Goal: Information Seeking & Learning: Learn about a topic

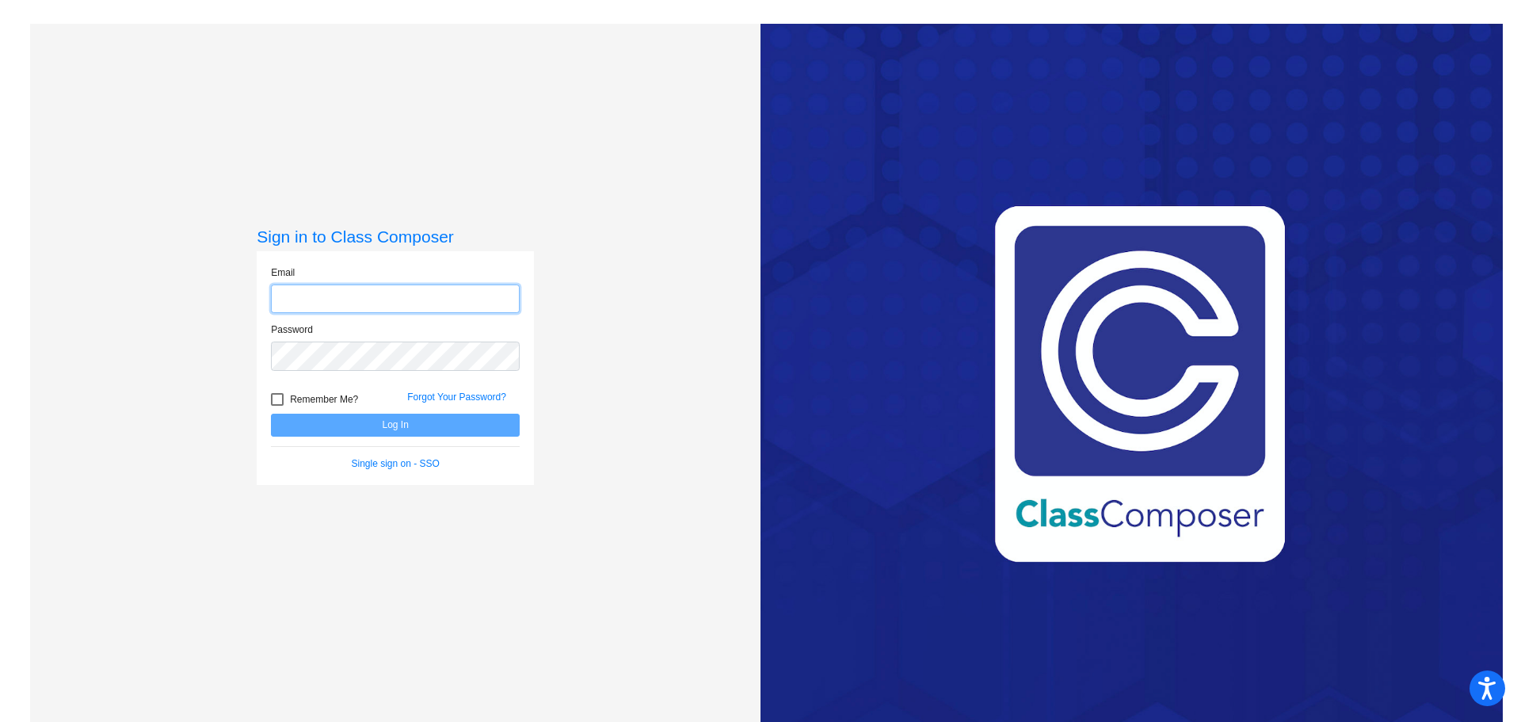
type input "[PERSON_NAME][EMAIL_ADDRESS][PERSON_NAME][DOMAIN_NAME]"
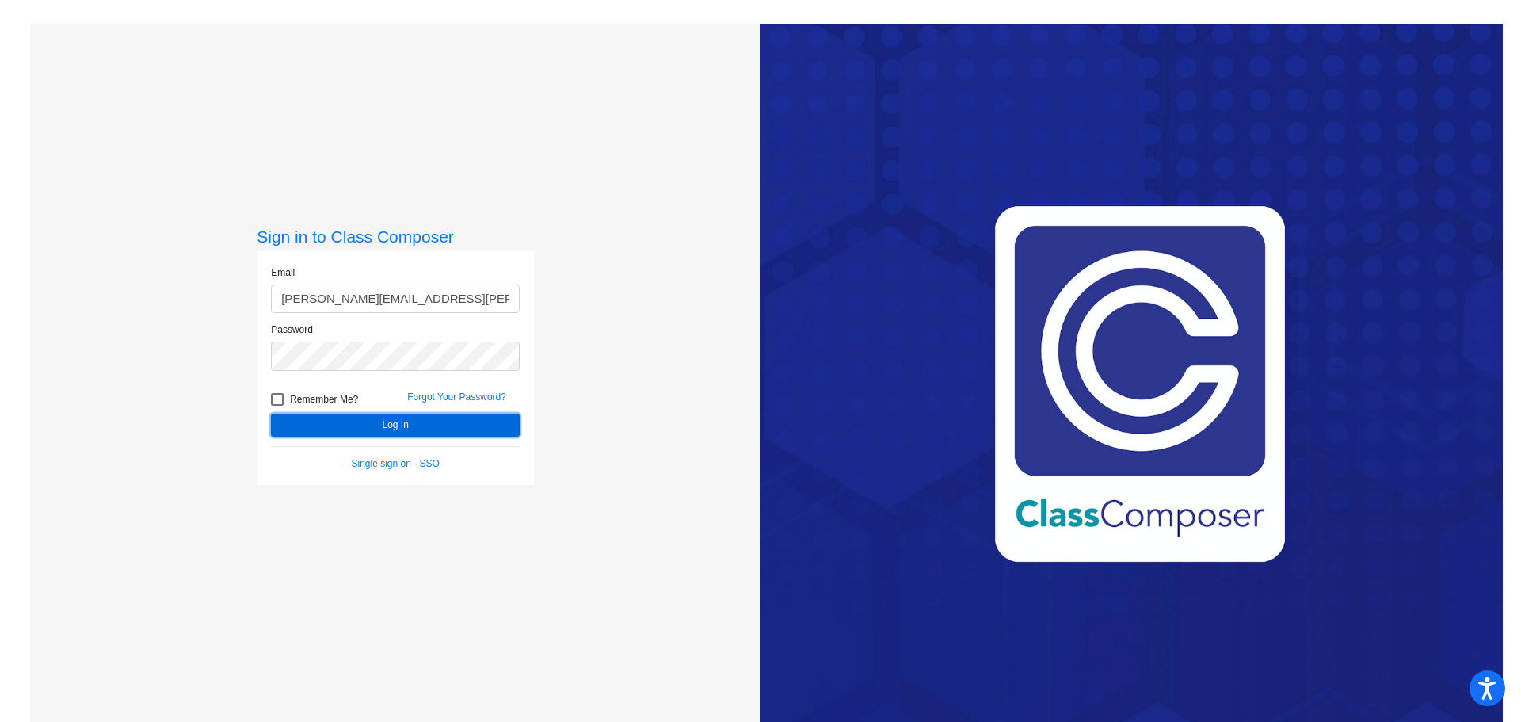
click at [347, 427] on button "Log In" at bounding box center [395, 425] width 249 height 23
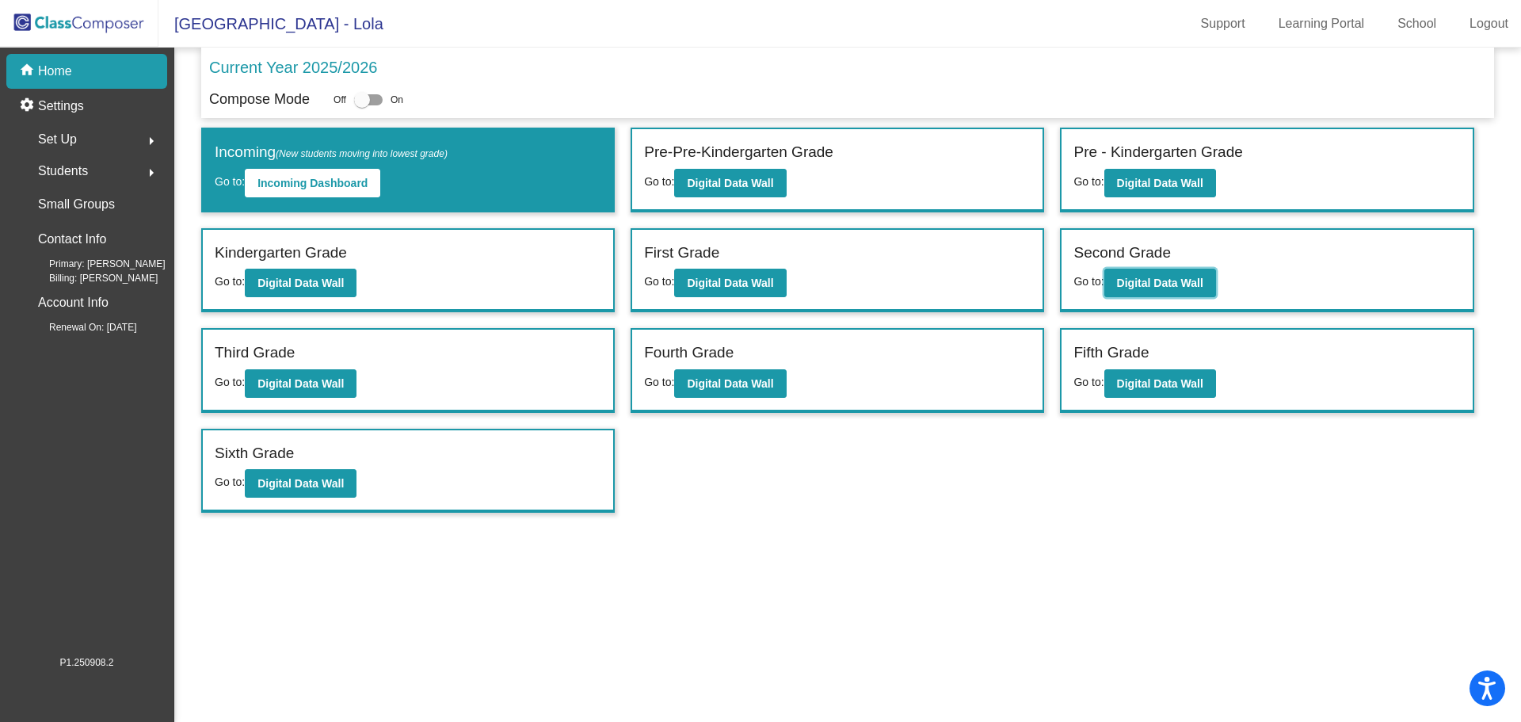
click at [1170, 284] on b "Digital Data Wall" at bounding box center [1160, 283] width 86 height 13
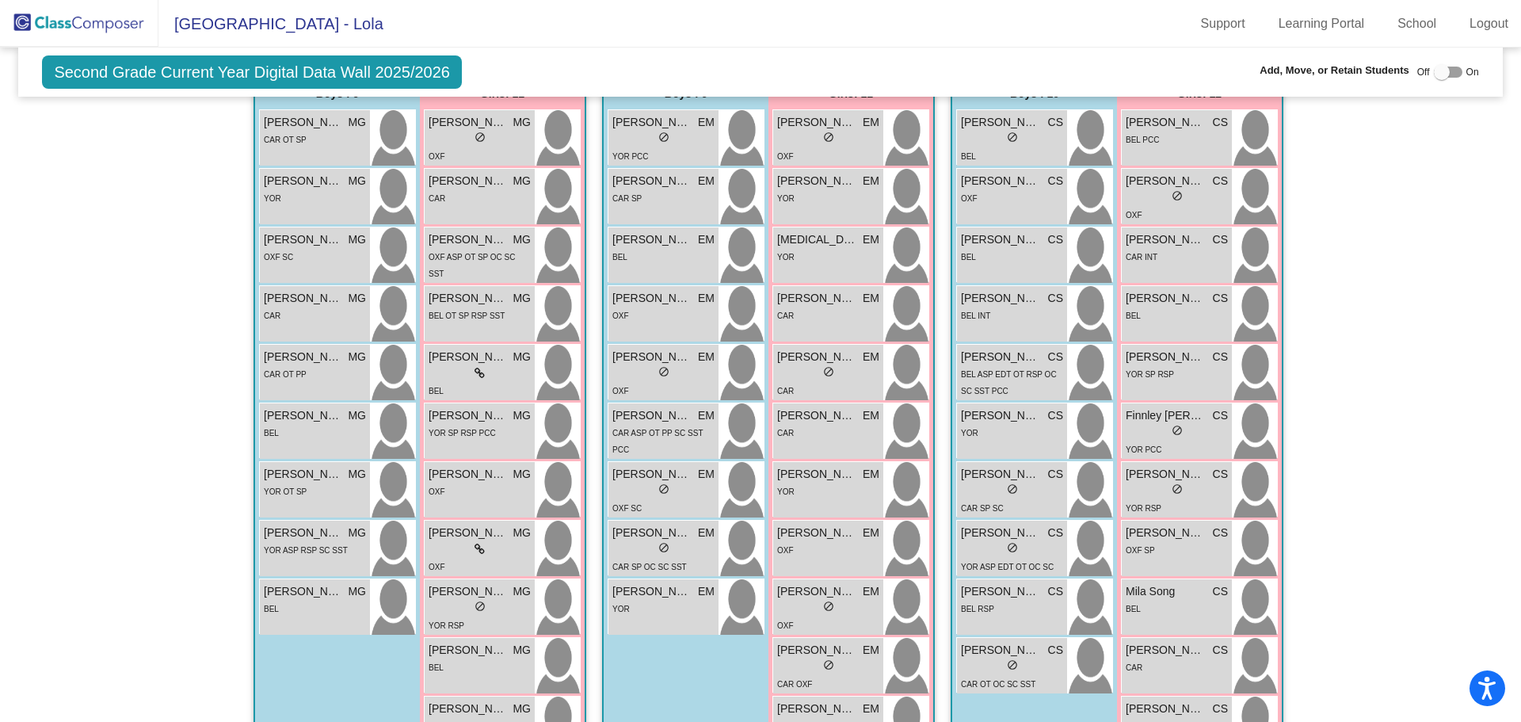
scroll to position [317, 0]
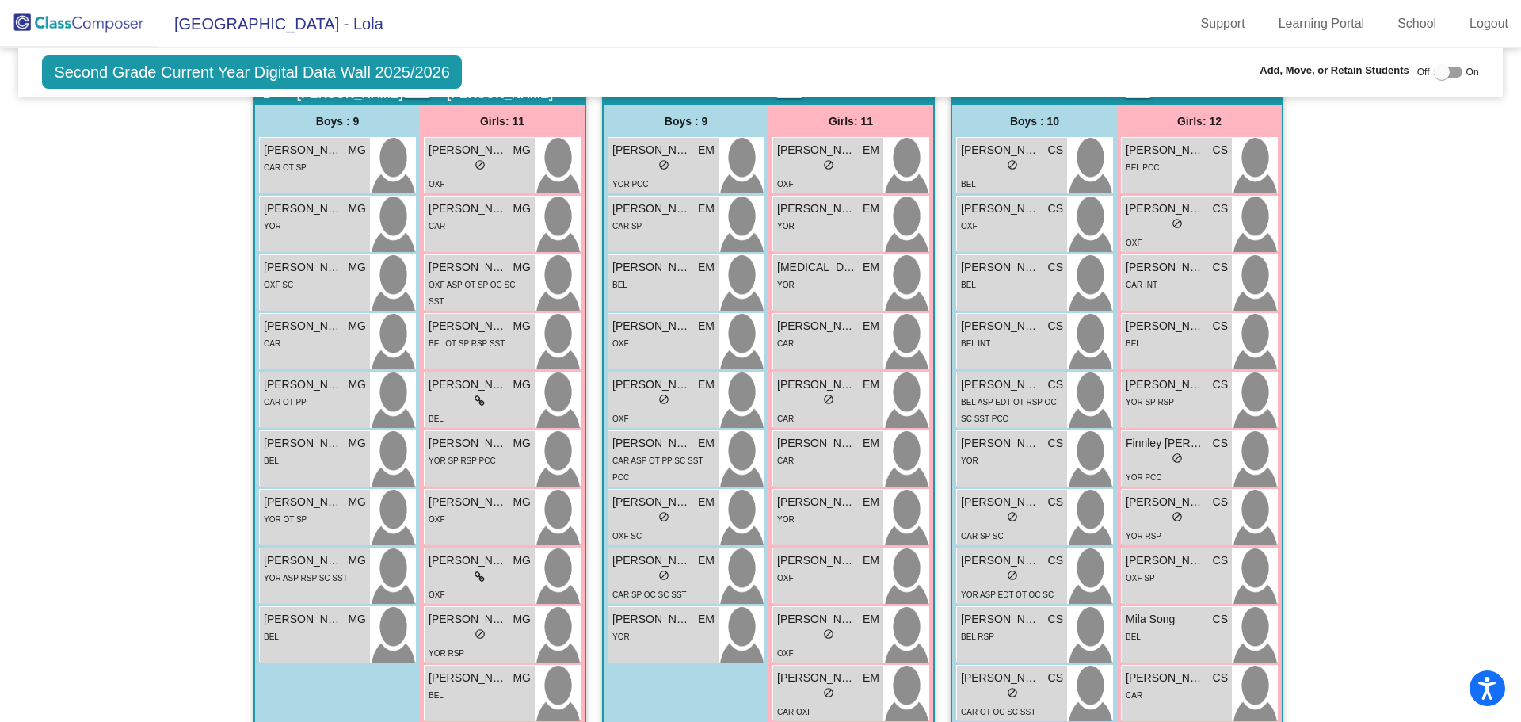
click at [1001, 582] on div "lock do_not_disturb_alt" at bounding box center [1012, 577] width 102 height 17
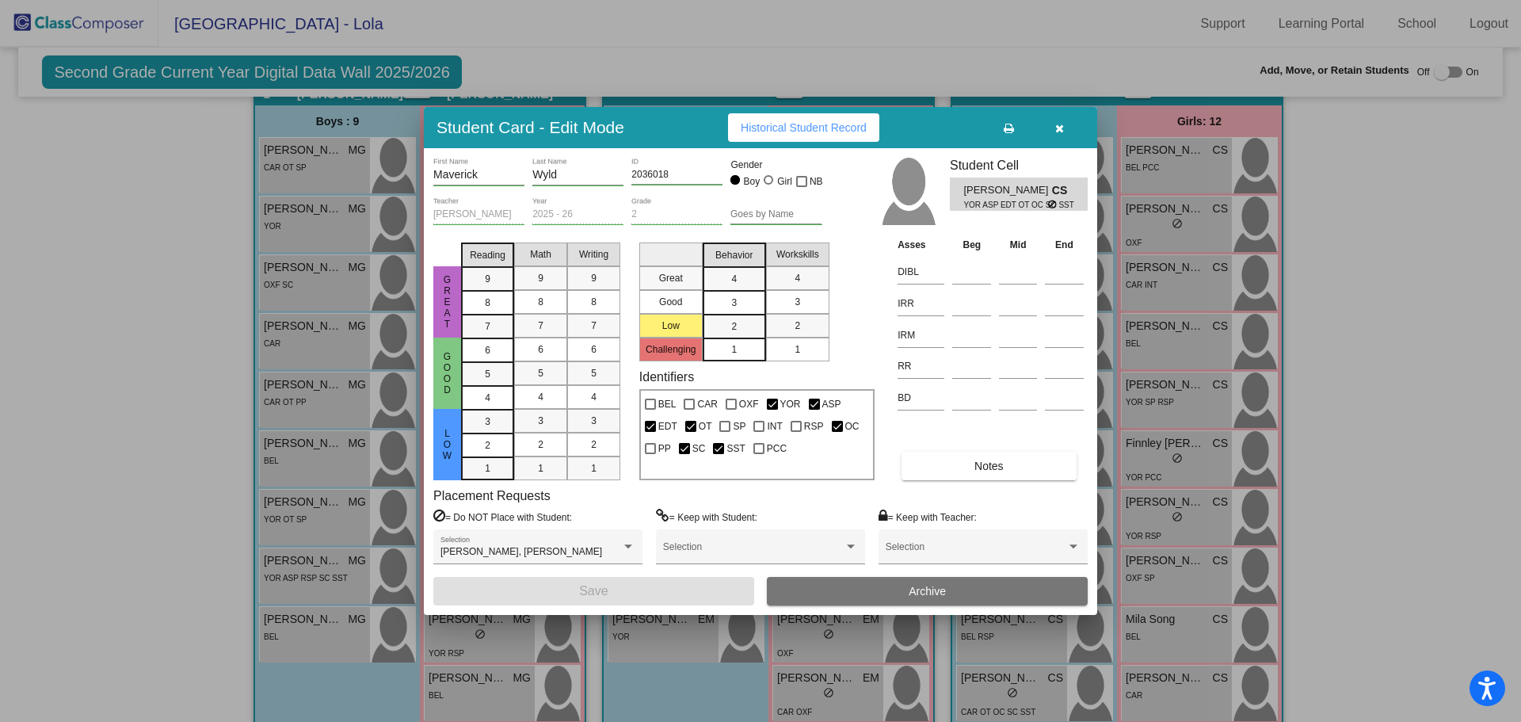
click at [771, 133] on span "Historical Student Record" at bounding box center [804, 127] width 126 height 13
click at [1054, 123] on button "button" at bounding box center [1059, 127] width 51 height 29
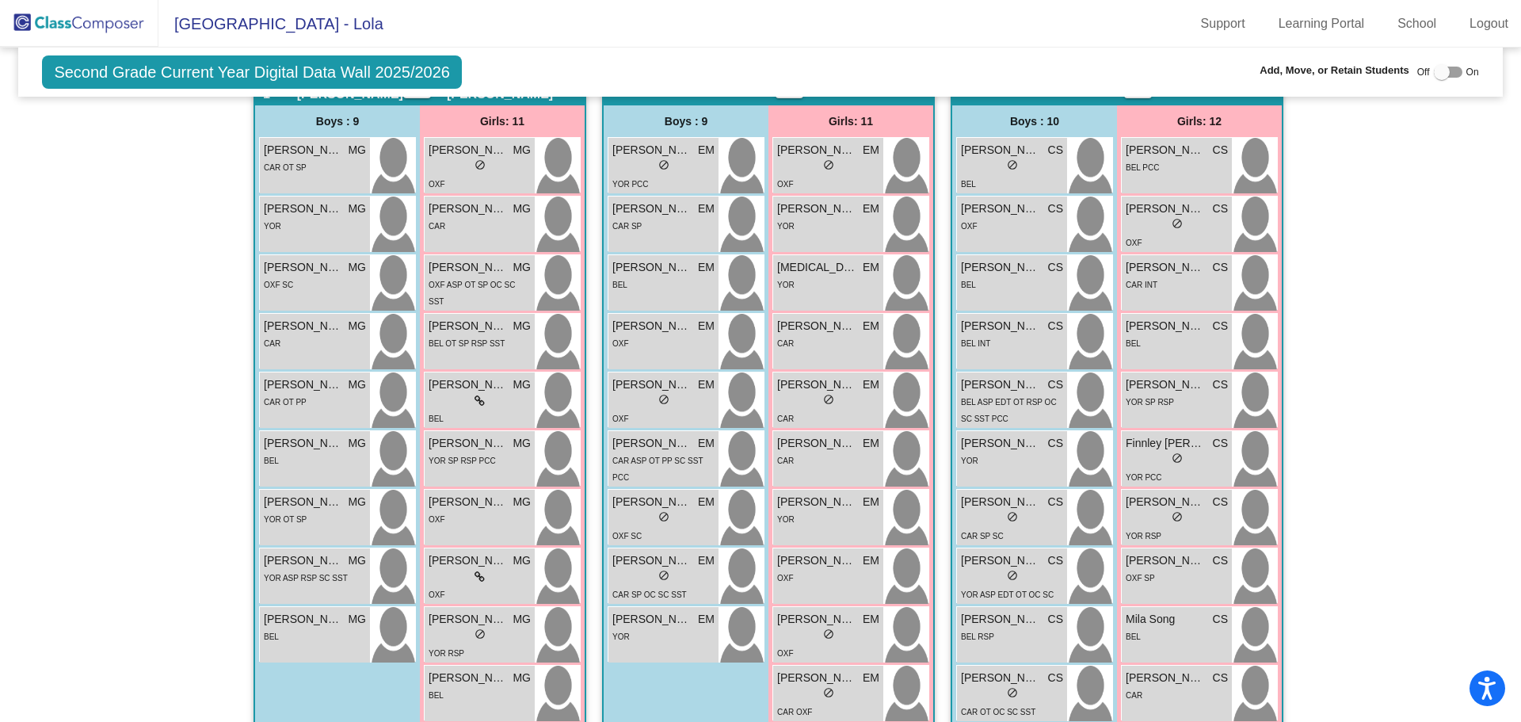
click at [1023, 521] on div "lock do_not_disturb_alt" at bounding box center [1012, 518] width 102 height 17
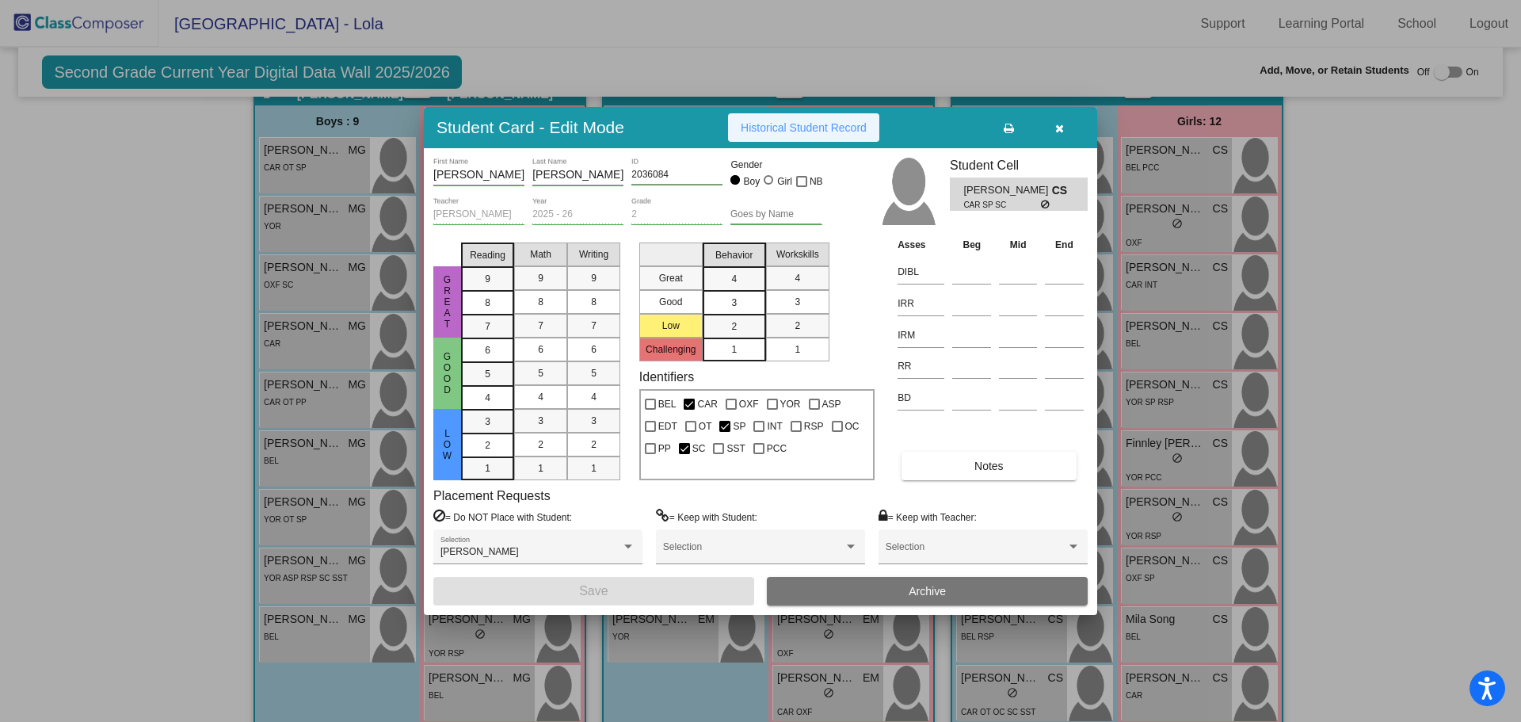
click at [815, 130] on span "Historical Student Record" at bounding box center [804, 127] width 126 height 13
click at [1060, 124] on icon "button" at bounding box center [1059, 128] width 9 height 11
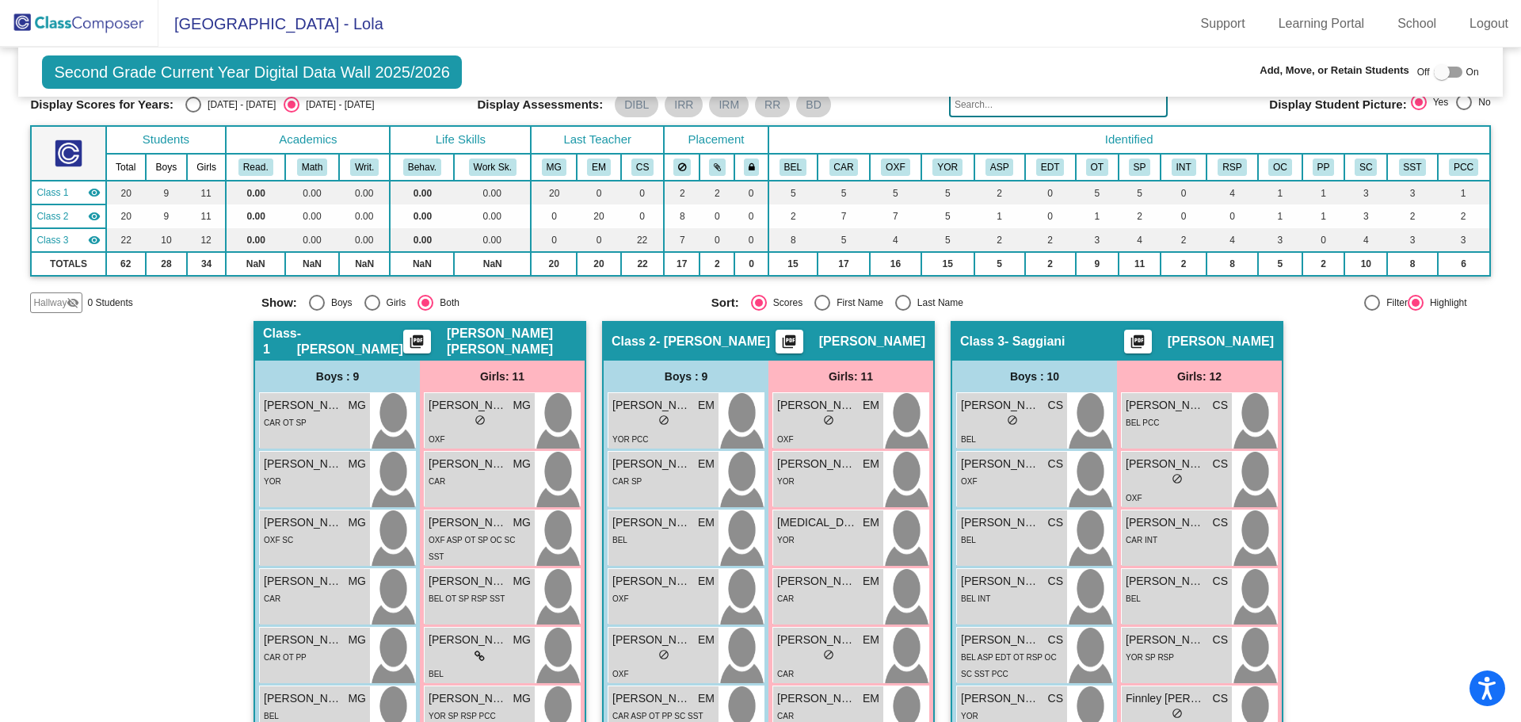
scroll to position [0, 0]
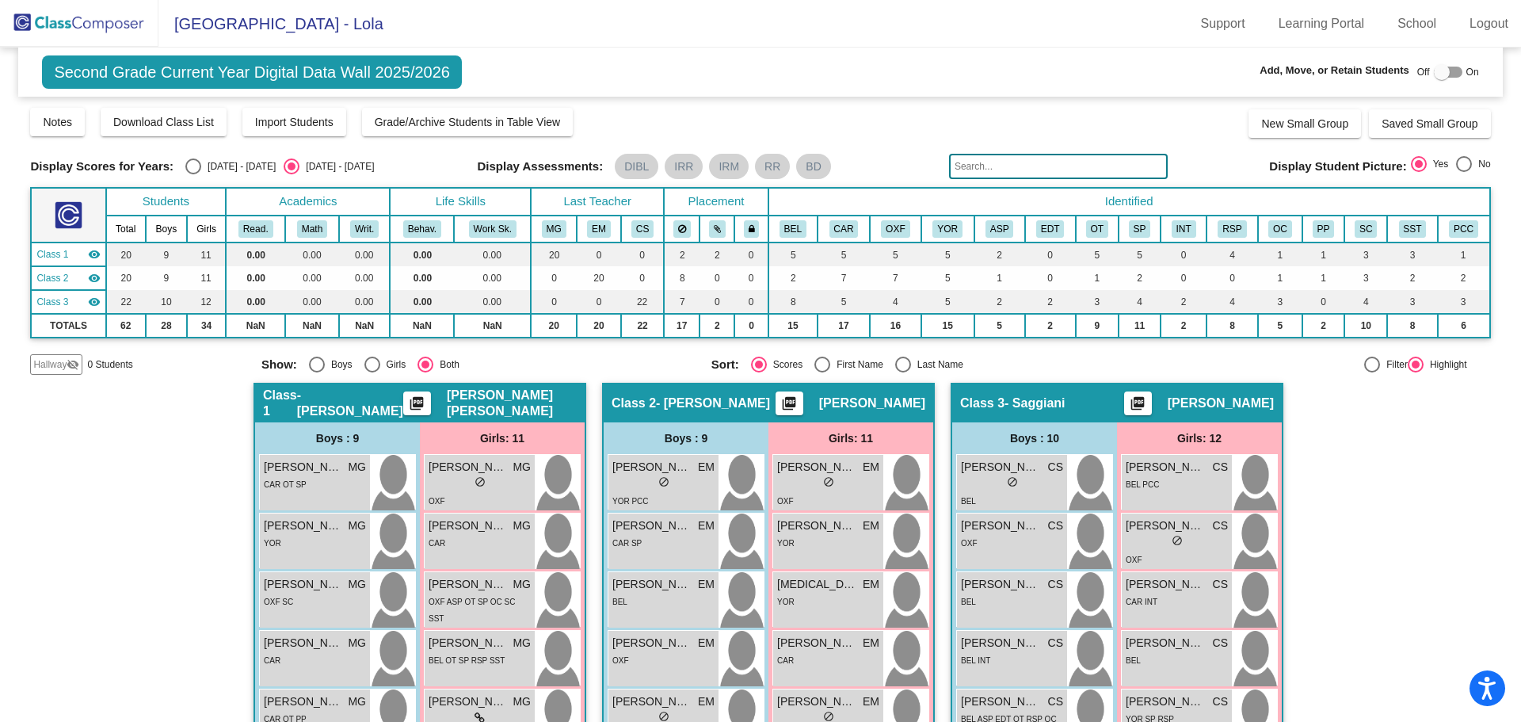
click at [1495, 26] on link "Logout" at bounding box center [1489, 23] width 64 height 25
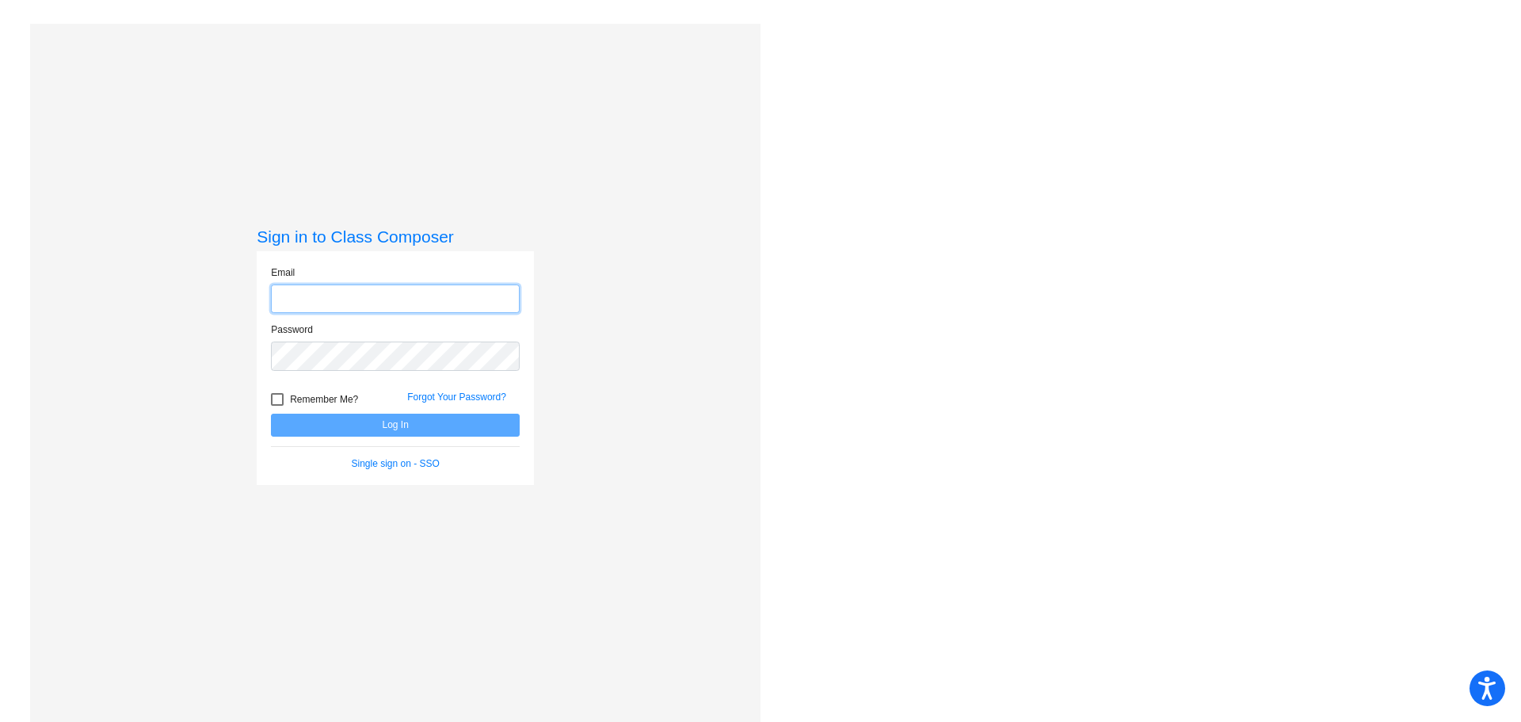
type input "[PERSON_NAME][EMAIL_ADDRESS][PERSON_NAME][DOMAIN_NAME]"
